Goal: Task Accomplishment & Management: Manage account settings

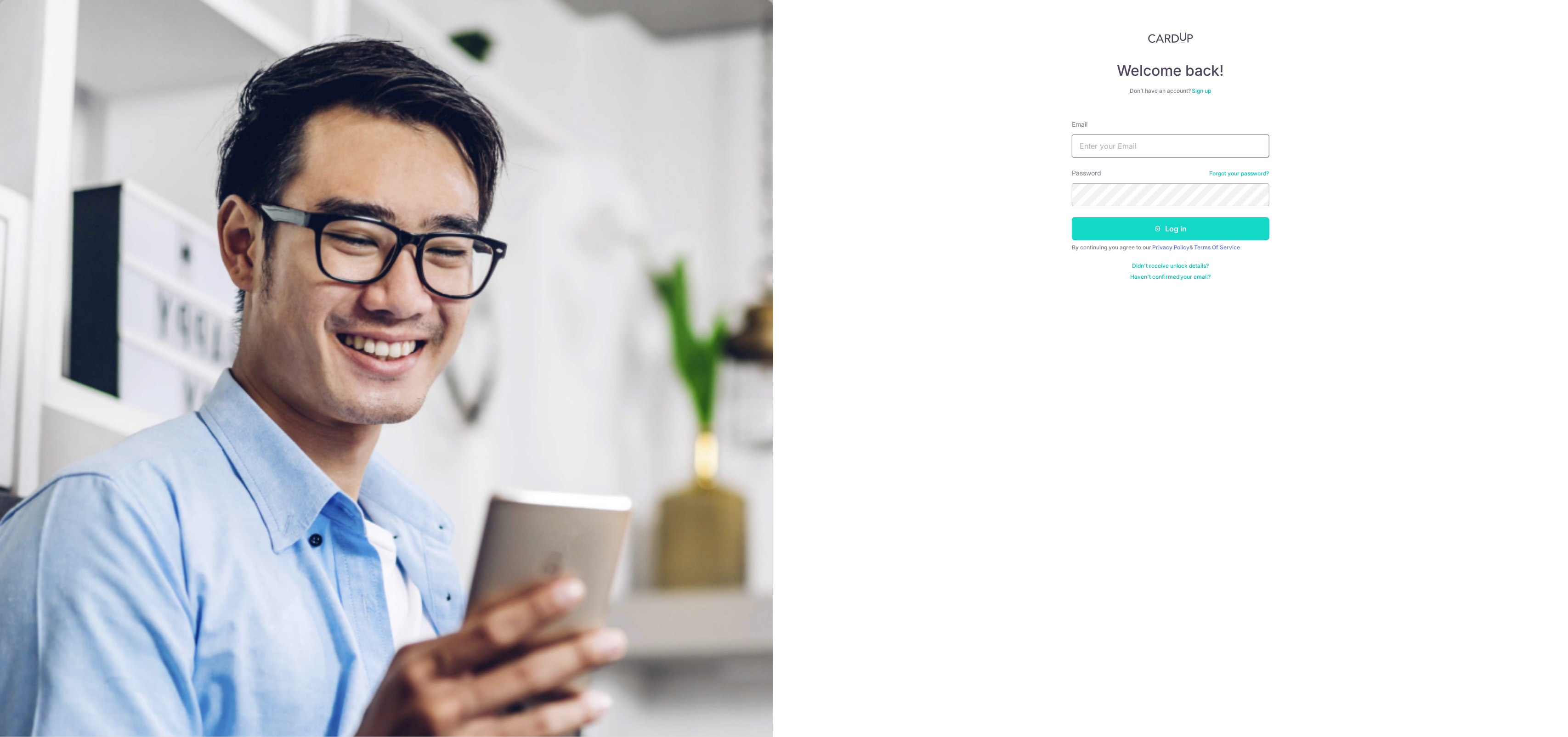
type input "[EMAIL_ADDRESS][DOMAIN_NAME]"
click at [1260, 222] on button "Log in" at bounding box center [1171, 229] width 198 height 23
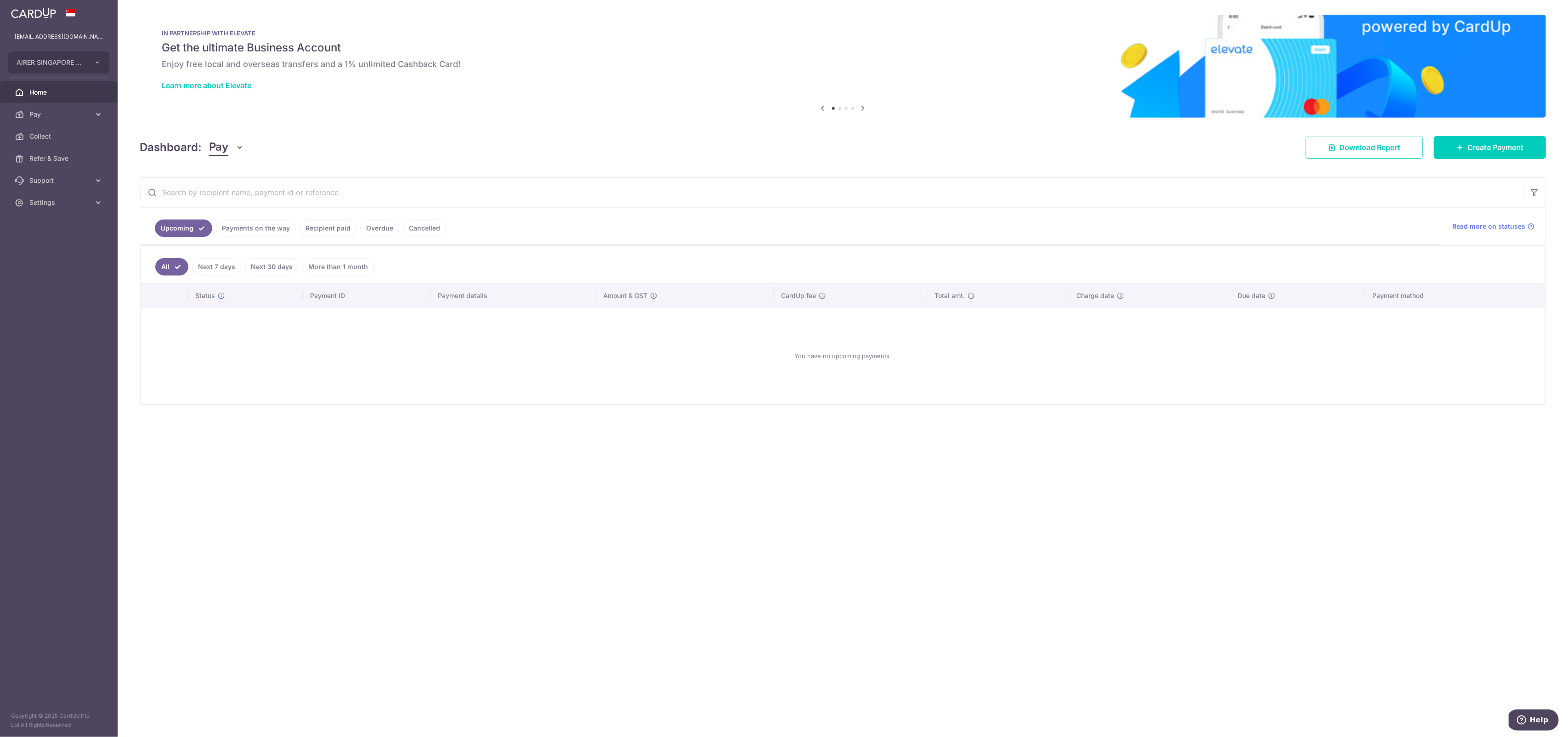
click at [256, 228] on link "Payments on the way" at bounding box center [256, 228] width 80 height 18
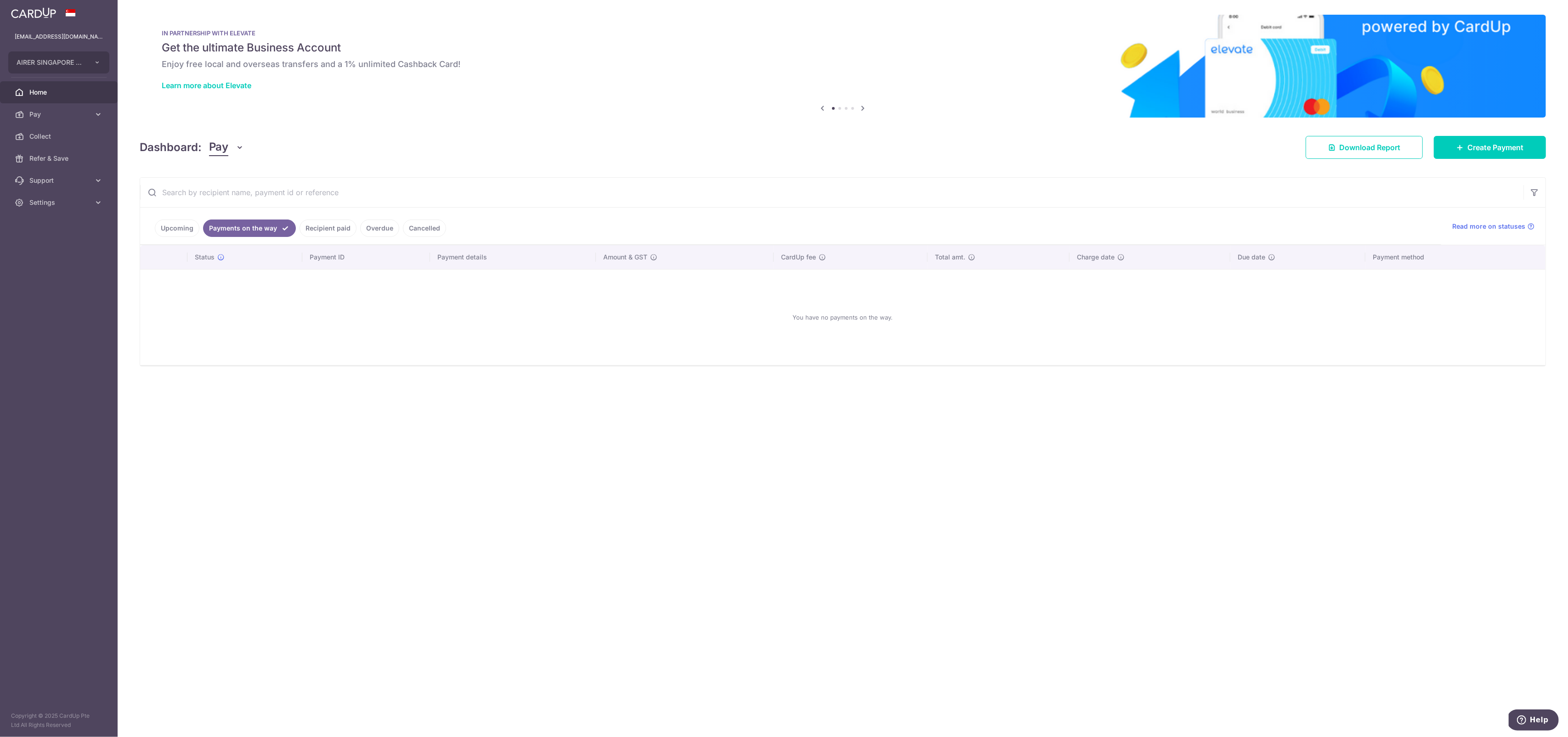
click at [323, 226] on link "Recipient paid" at bounding box center [328, 228] width 57 height 18
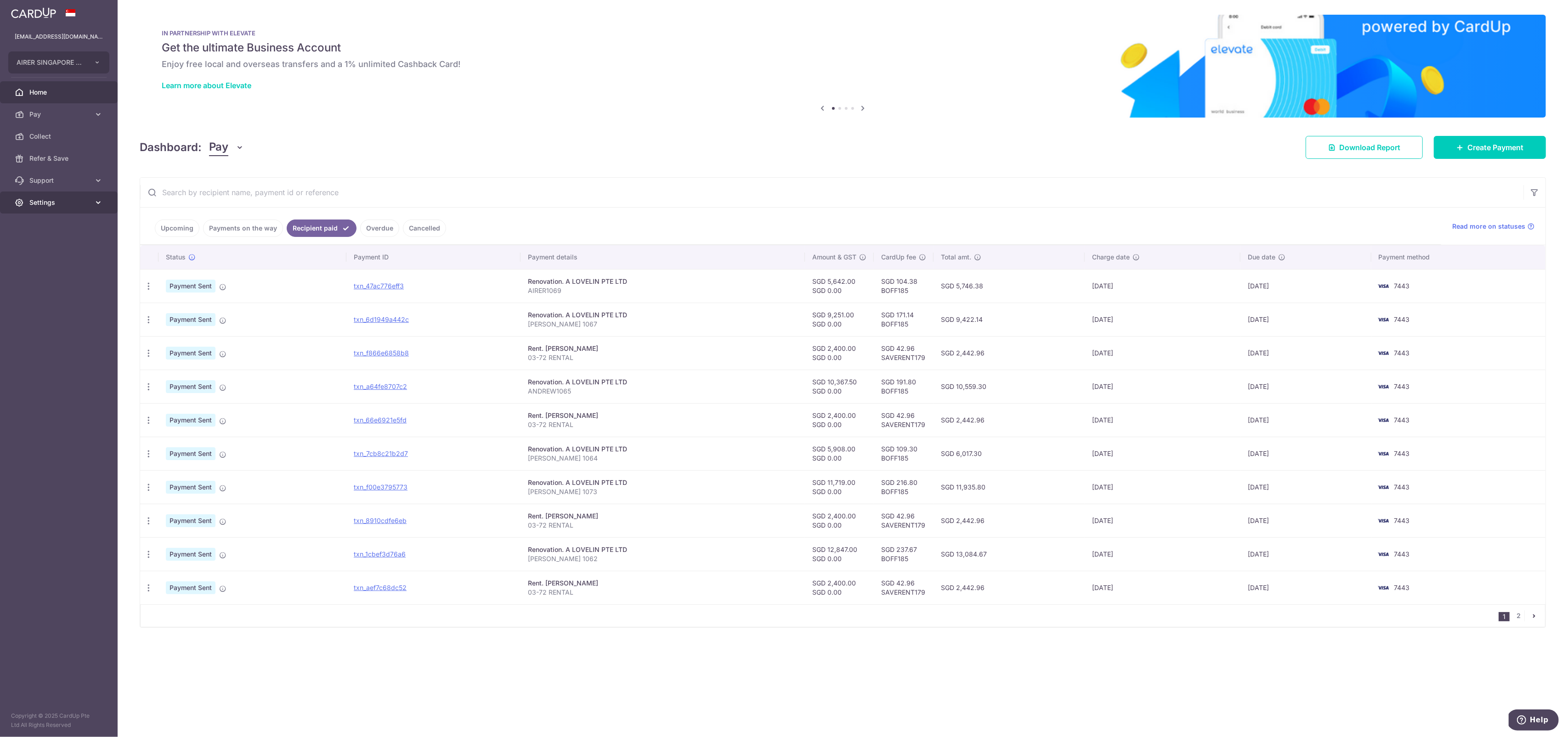
click at [43, 203] on span "Settings" at bounding box center [60, 202] width 61 height 9
click at [58, 246] on span "Logout" at bounding box center [60, 246] width 61 height 9
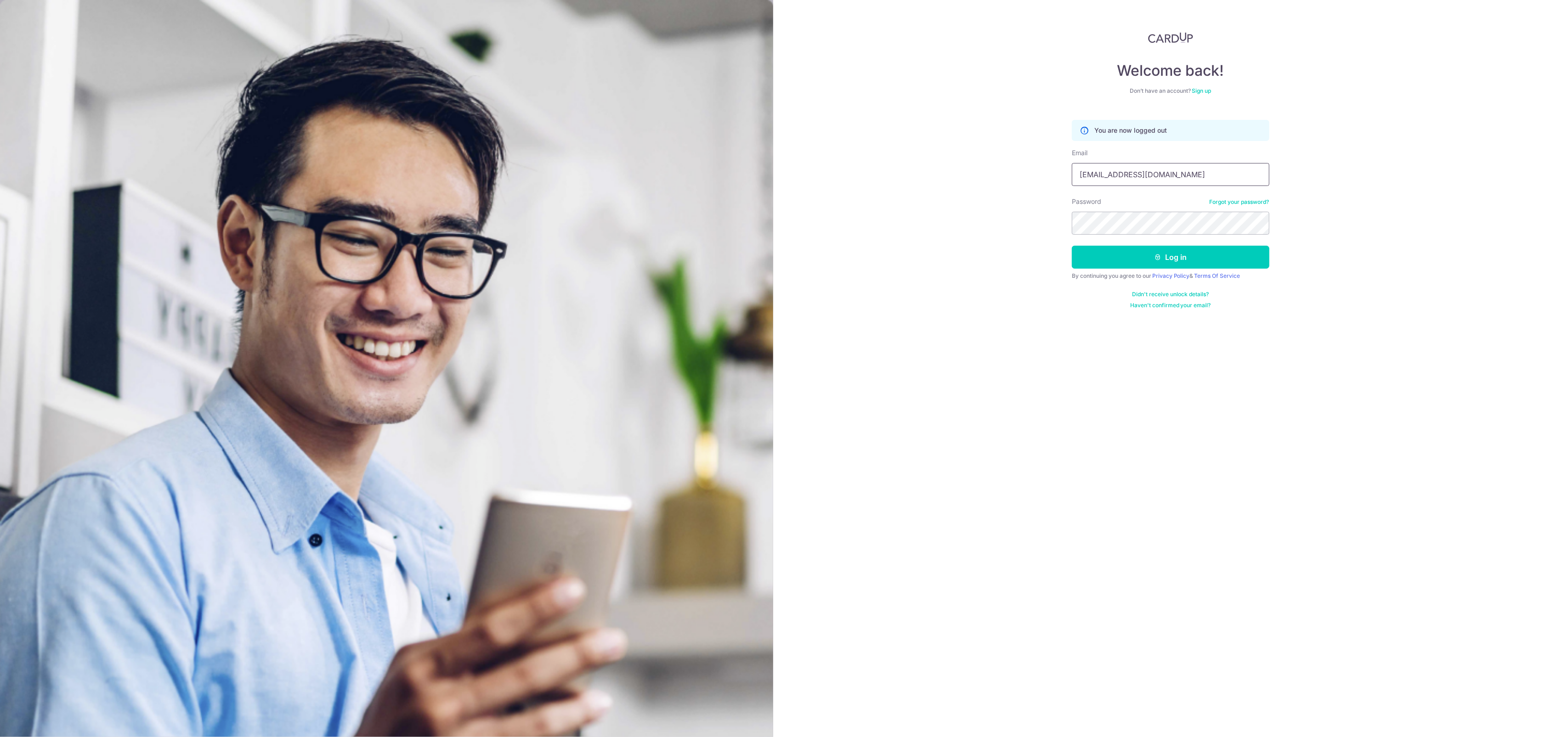
click at [1179, 183] on input "[EMAIL_ADDRESS][DOMAIN_NAME]" at bounding box center [1171, 175] width 198 height 23
type input "xavier32lau@hotmail.com"
click at [1251, 261] on button "Log in" at bounding box center [1171, 257] width 198 height 23
